Goal: Task Accomplishment & Management: Use online tool/utility

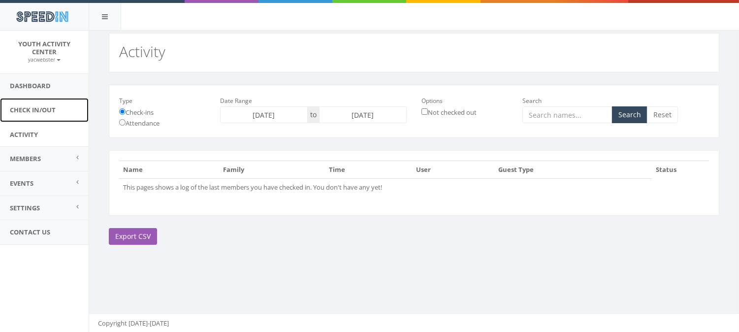
click at [43, 120] on link "Check In/Out" at bounding box center [44, 110] width 89 height 24
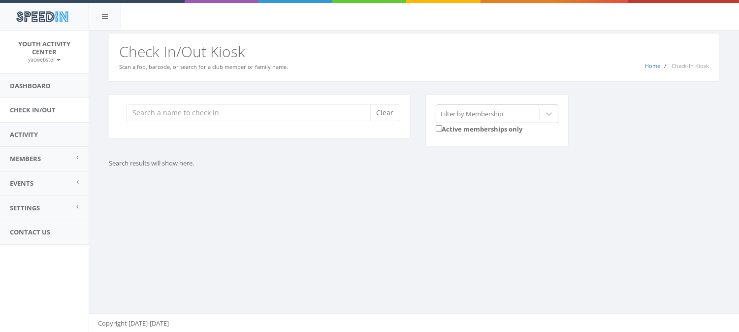
click at [61, 300] on aside "Youth Activity Center yacwebster My Profile Logout Dashboard Check In/Out Activ…" at bounding box center [44, 181] width 89 height 301
click at [85, 307] on aside "Youth Activity Center yacwebster My Profile Logout Dashboard Check In/Out Activ…" at bounding box center [44, 181] width 89 height 301
click at [143, 108] on input "search" at bounding box center [251, 112] width 251 height 17
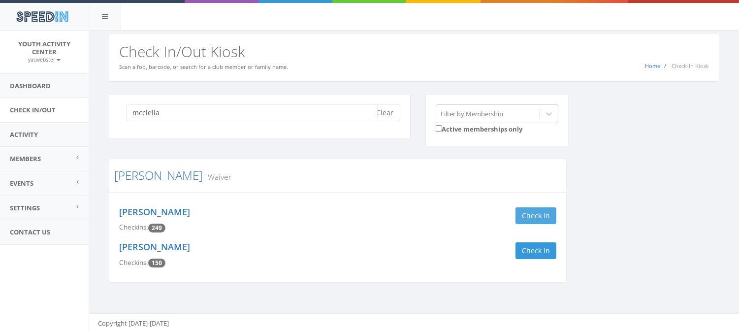
type input "mcclella"
click at [530, 215] on button "Check in" at bounding box center [535, 215] width 41 height 17
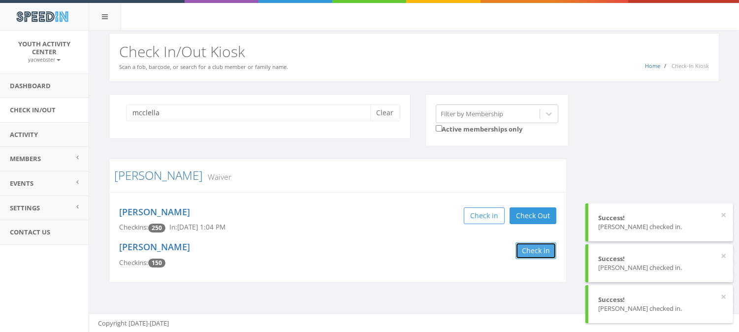
click at [532, 247] on button "Check in" at bounding box center [535, 250] width 41 height 17
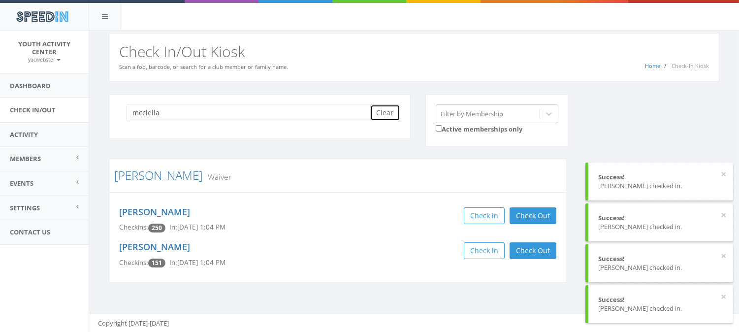
click at [387, 116] on button "Clear" at bounding box center [385, 112] width 30 height 17
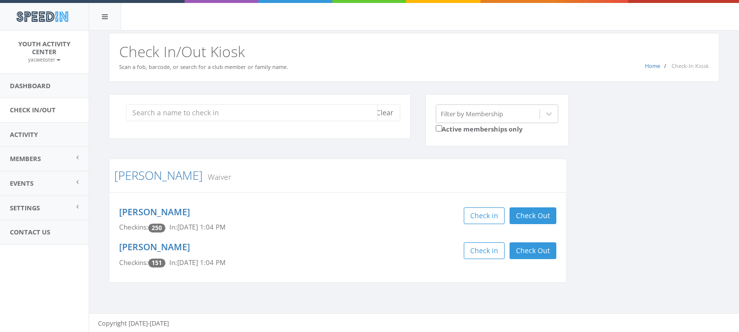
click at [177, 118] on input "search" at bounding box center [251, 112] width 251 height 17
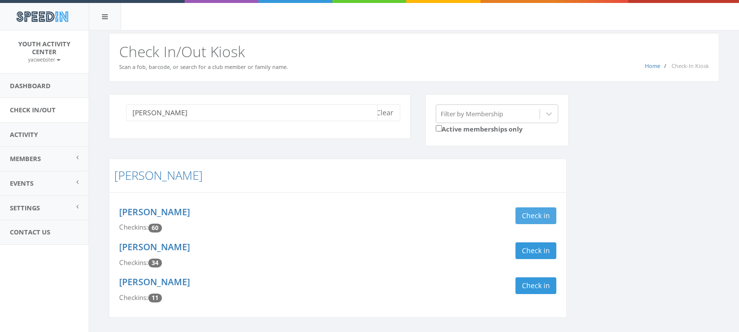
type input "allen"
click at [528, 214] on button "Check in" at bounding box center [535, 215] width 41 height 17
